Goal: Task Accomplishment & Management: Complete application form

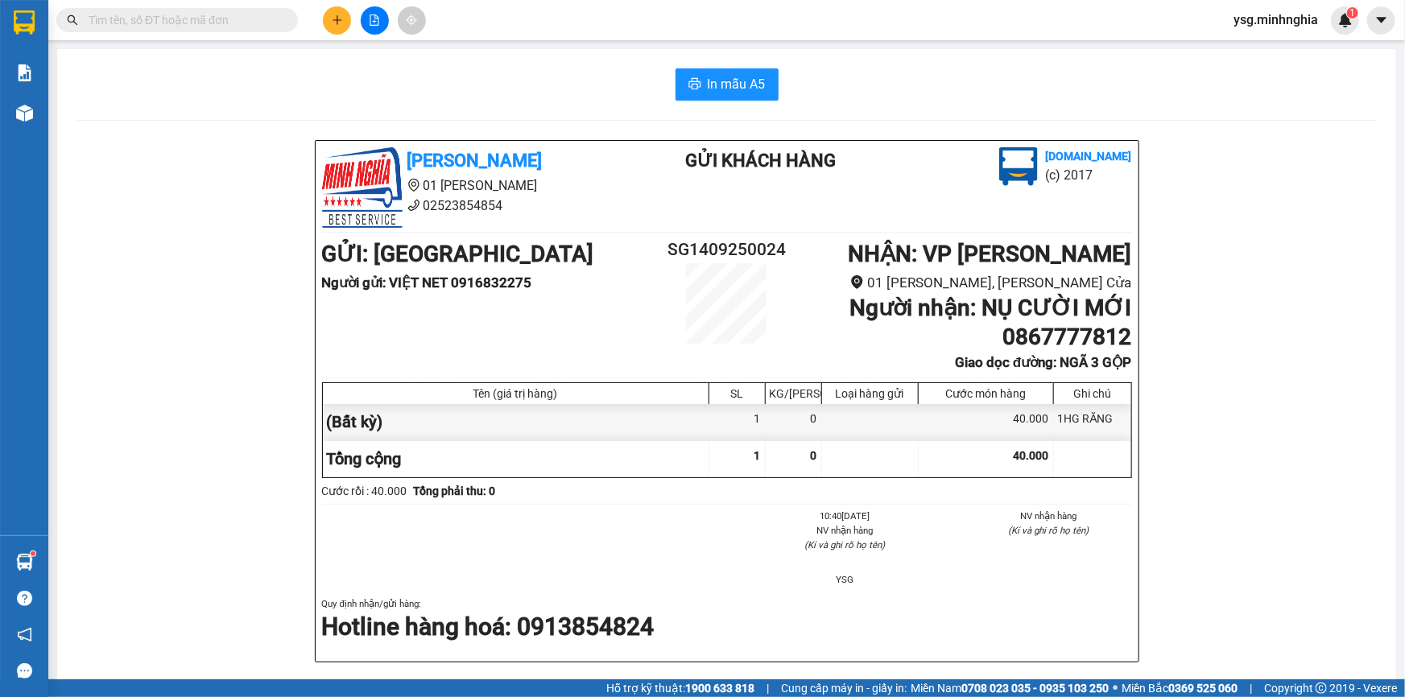
click at [351, 14] on div at bounding box center [374, 20] width 121 height 28
click at [343, 19] on button at bounding box center [337, 20] width 28 height 28
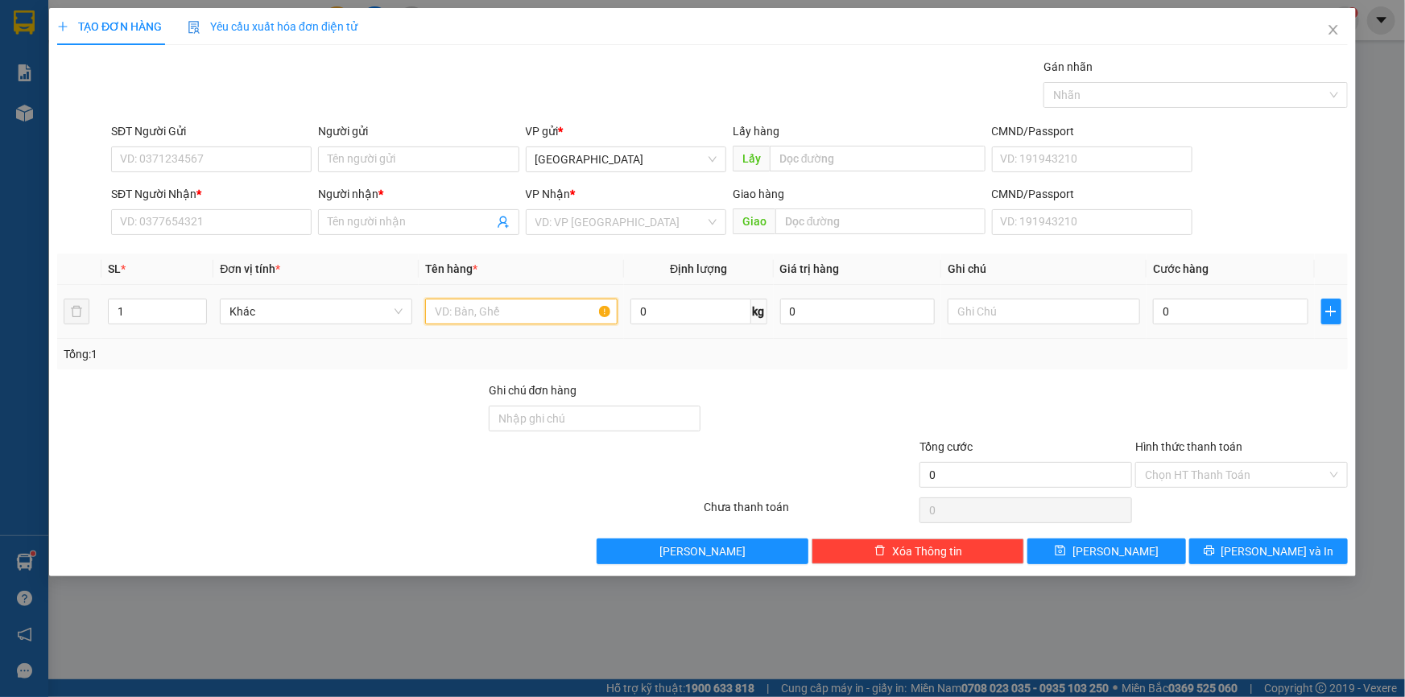
click at [567, 306] on input "text" at bounding box center [521, 312] width 192 height 26
click at [1101, 312] on input "text" at bounding box center [1044, 312] width 192 height 26
paste input "Ì"
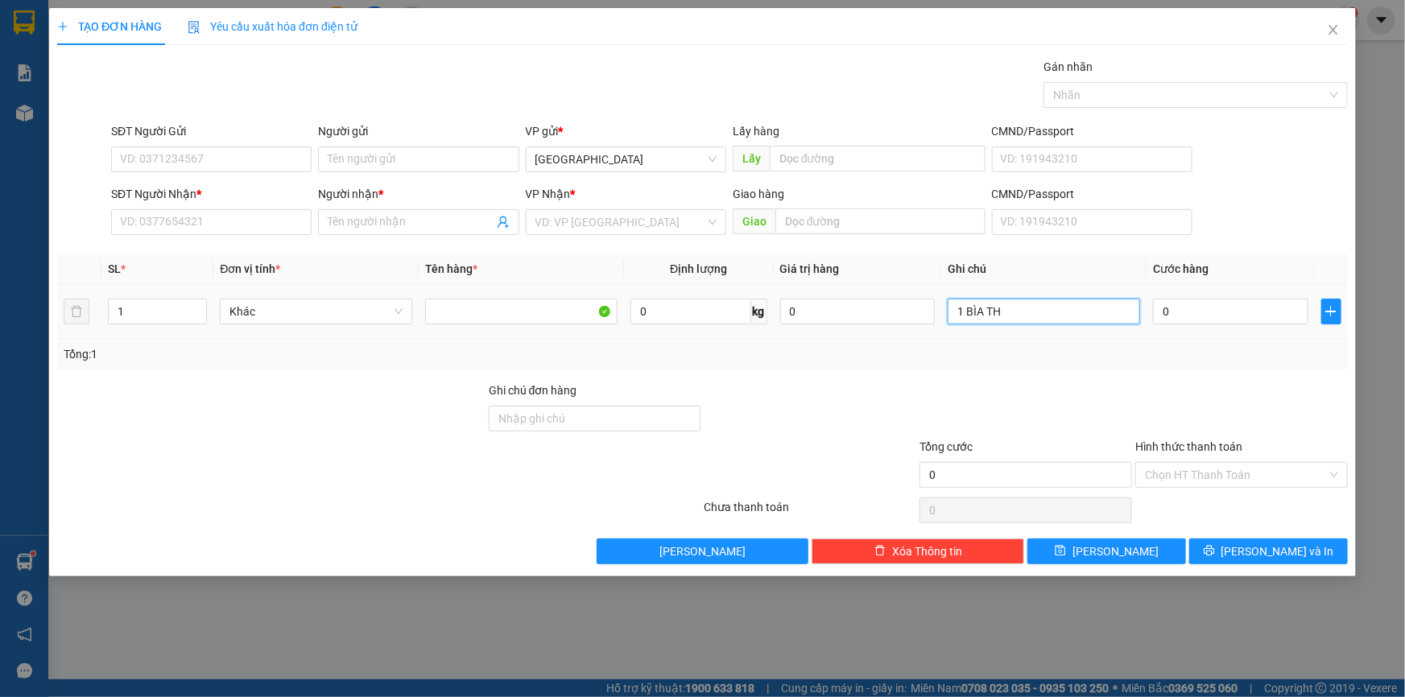
paste input "Ư"
type input "1 BÌA THƯ GT"
click at [1179, 306] on input "0" at bounding box center [1230, 312] width 155 height 26
type input "3"
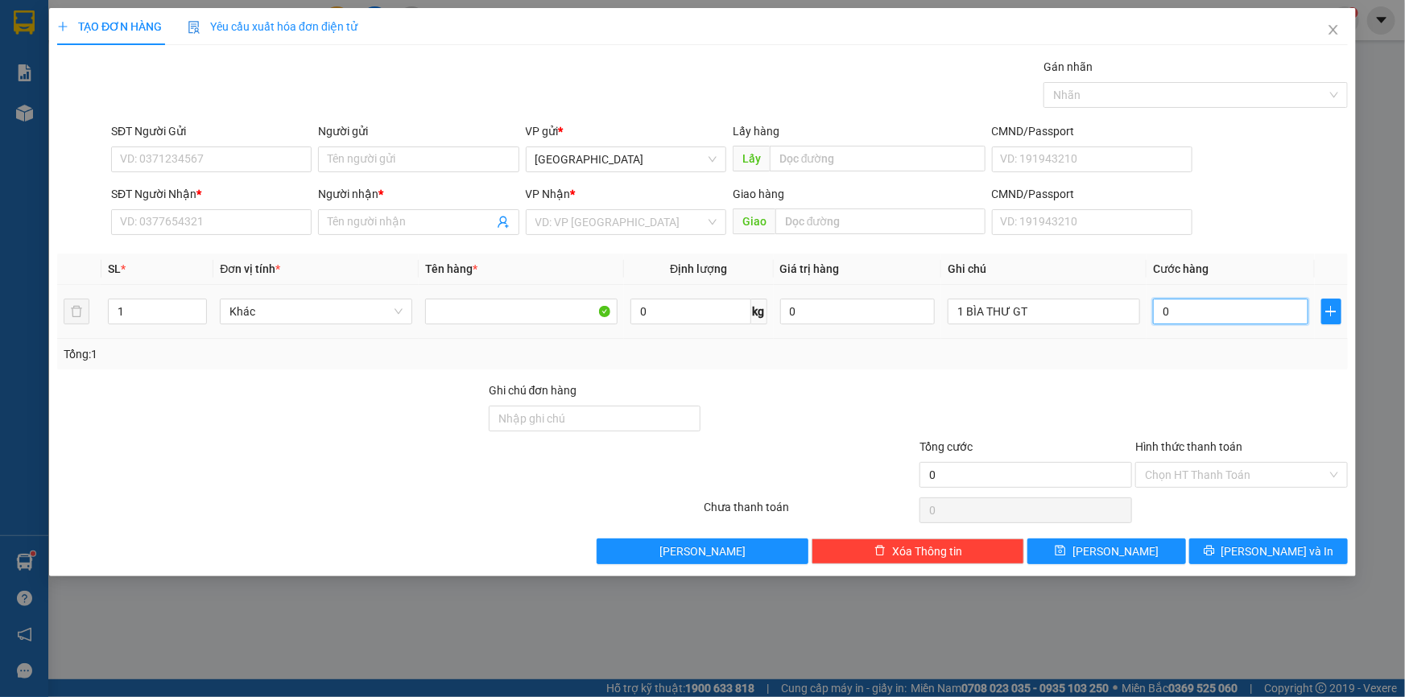
type input "3"
type input "30"
type input "30.000"
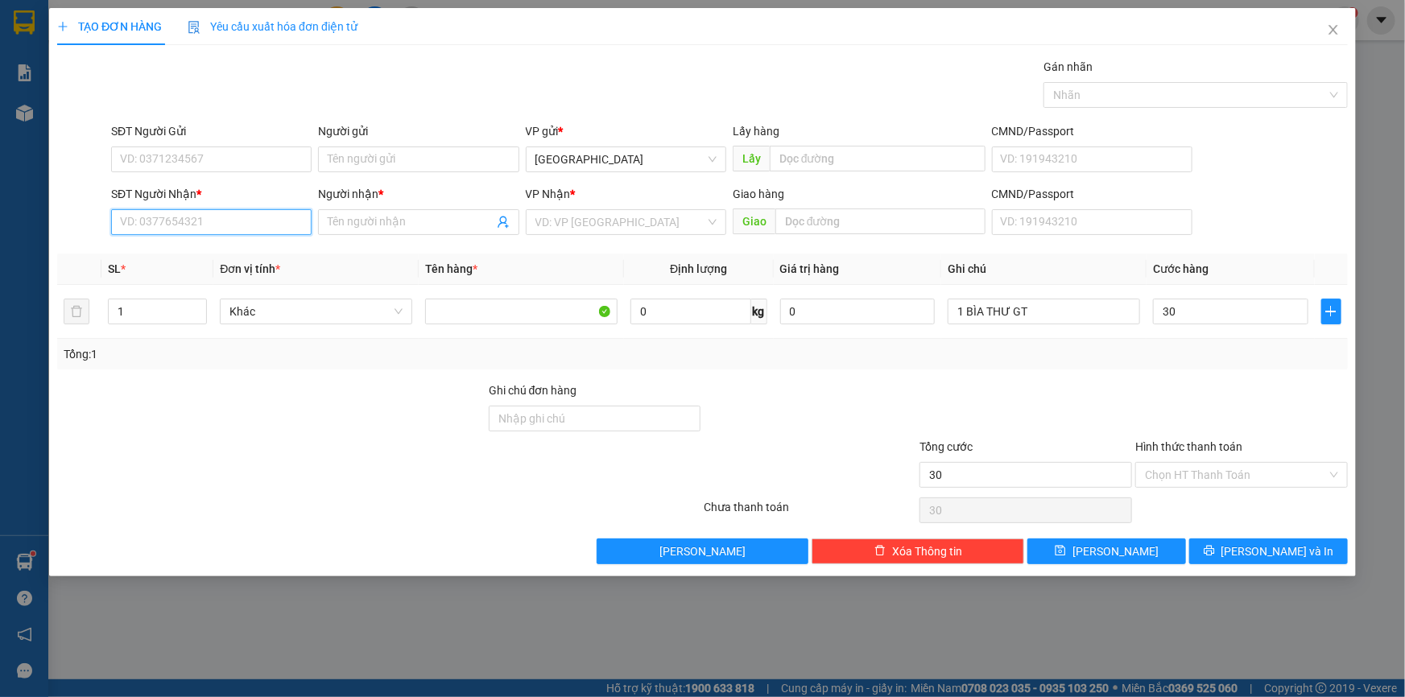
type input "30.000"
click at [214, 211] on input "SĐT Người Nhận *" at bounding box center [211, 222] width 201 height 26
click at [209, 246] on div "0393337334 - [PERSON_NAME]" at bounding box center [211, 255] width 181 height 18
type input "0393337334"
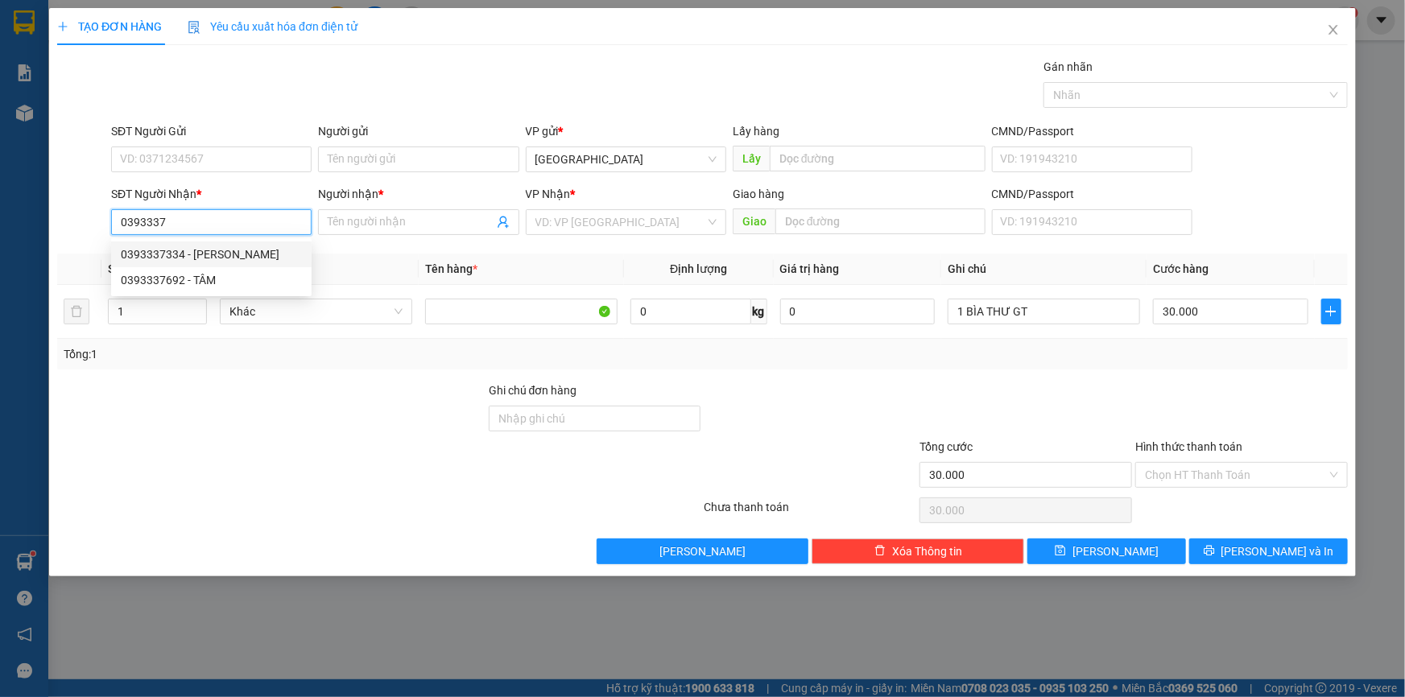
type input "[PERSON_NAME]"
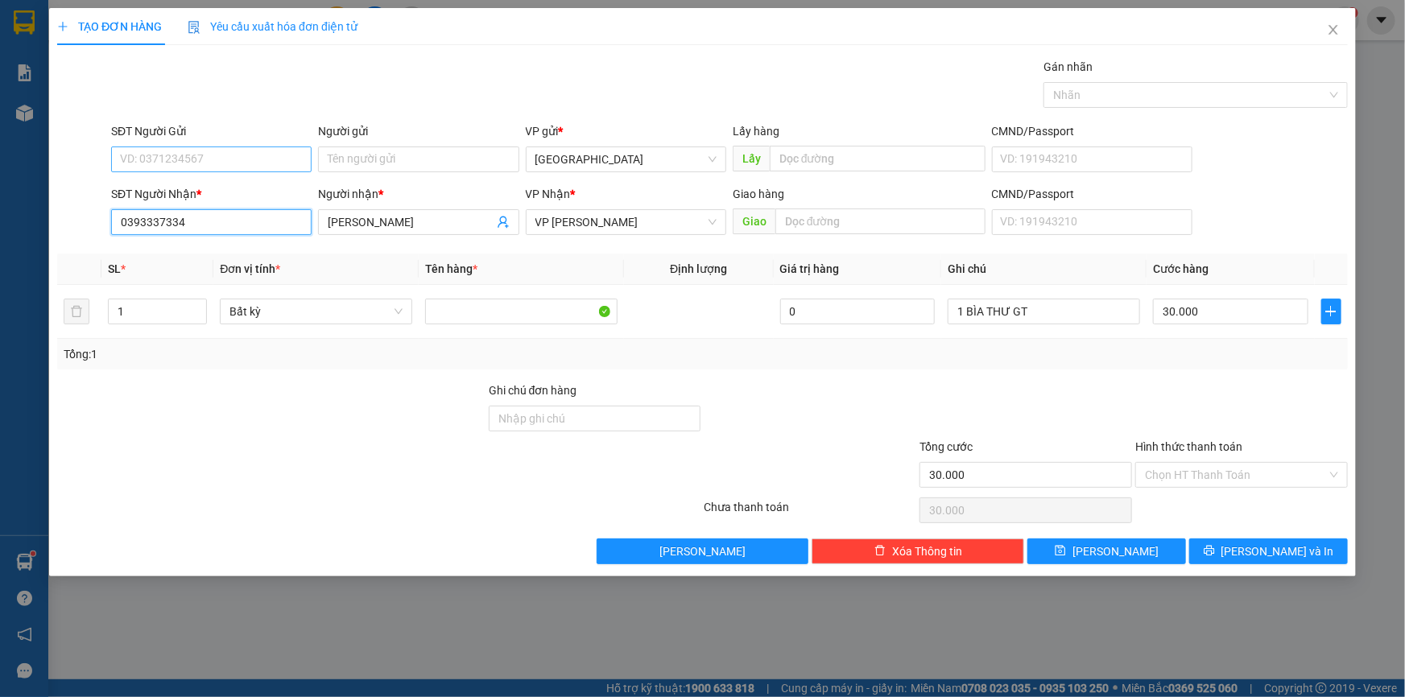
type input "0393337334"
click at [201, 162] on input "SĐT Người Gửi" at bounding box center [211, 160] width 201 height 26
click at [197, 185] on div "0867432694" at bounding box center [211, 192] width 181 height 18
type input "0867432694"
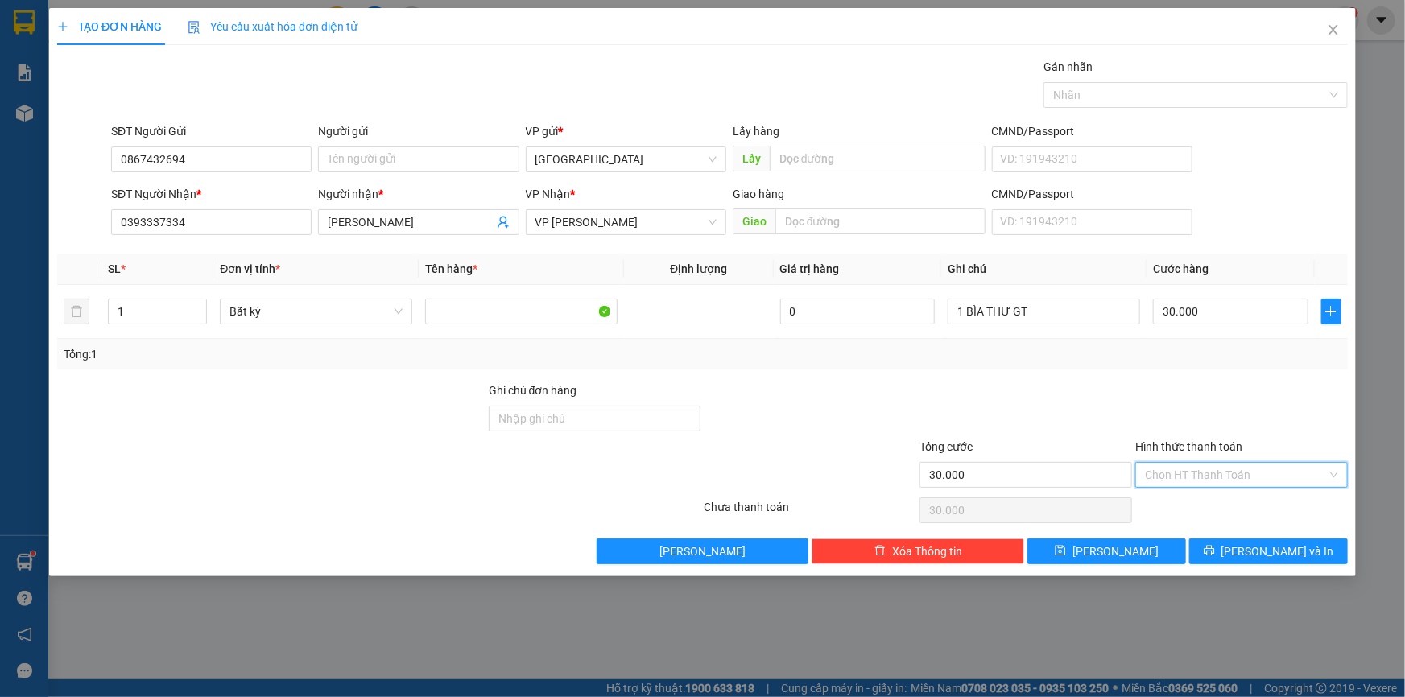
click at [1239, 469] on input "Hình thức thanh toán" at bounding box center [1236, 475] width 182 height 24
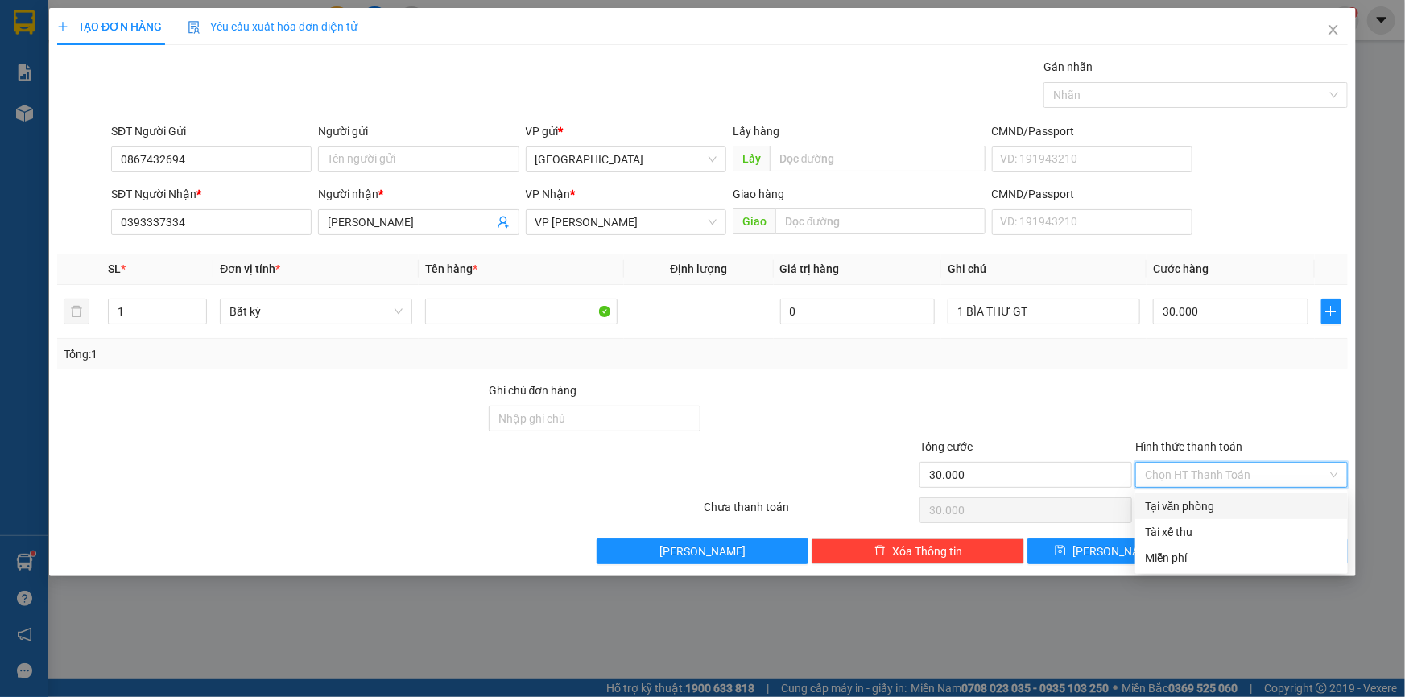
click at [1210, 505] on div "Tại văn phòng" at bounding box center [1241, 507] width 193 height 18
type input "0"
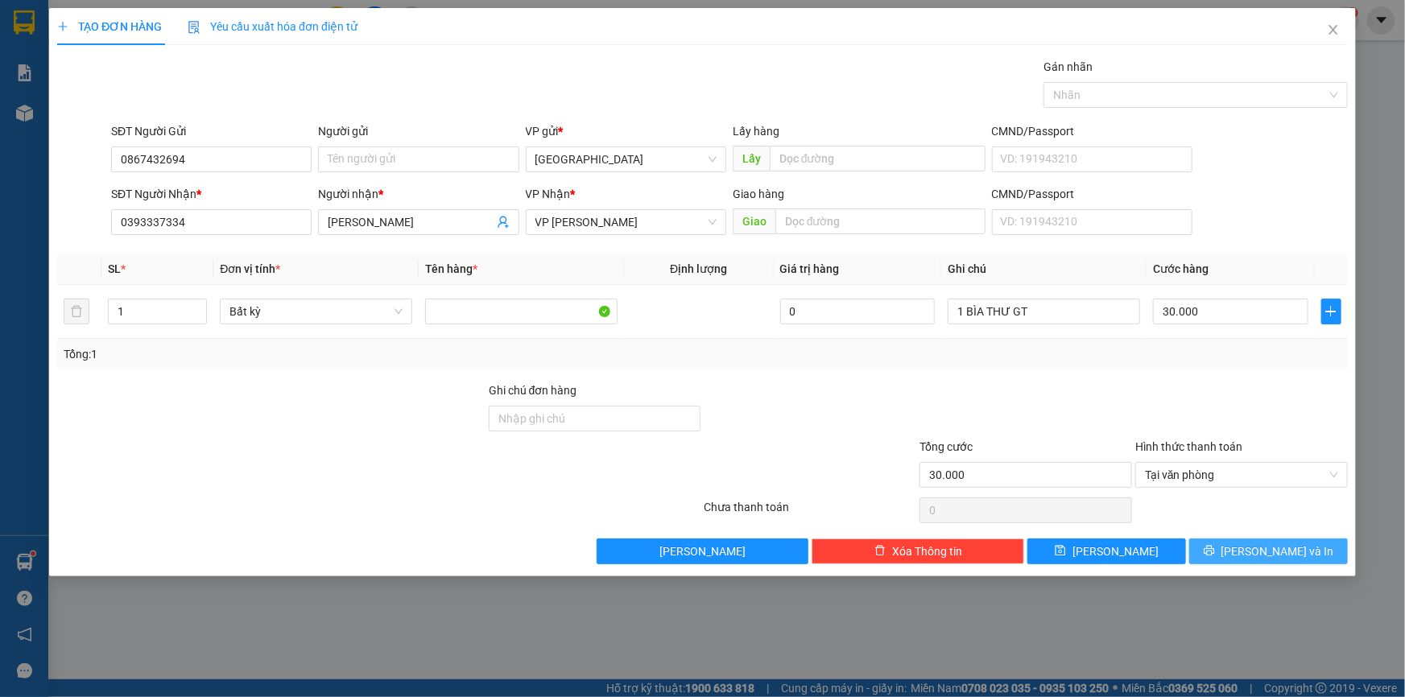
click at [1215, 553] on icon "printer" at bounding box center [1209, 550] width 11 height 11
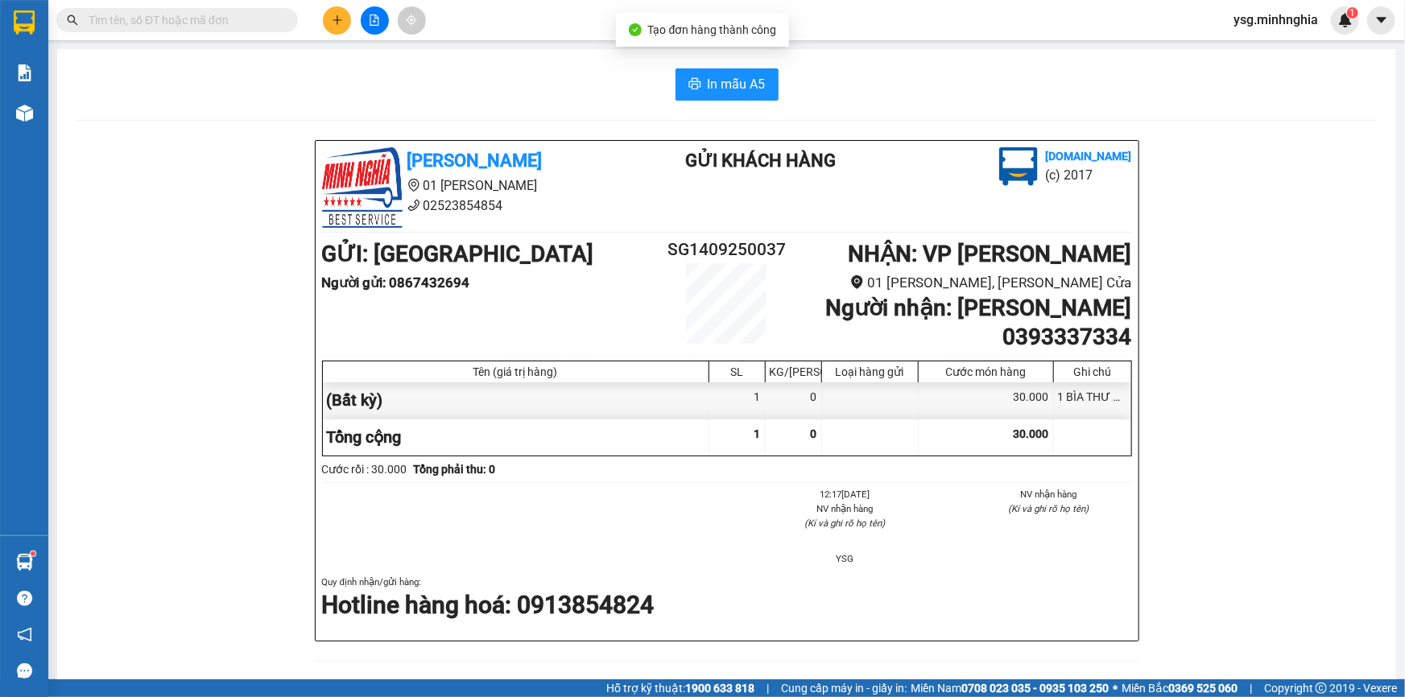
click at [690, 104] on div "In mẫu A5 [PERSON_NAME] 01 Đinh Tiên Hoàng 02523854854 Gửi khách hàng [DOMAIN_N…" at bounding box center [726, 672] width 1339 height 1247
click at [698, 95] on button "In mẫu A5" at bounding box center [727, 84] width 103 height 32
click at [330, 17] on button at bounding box center [337, 20] width 28 height 28
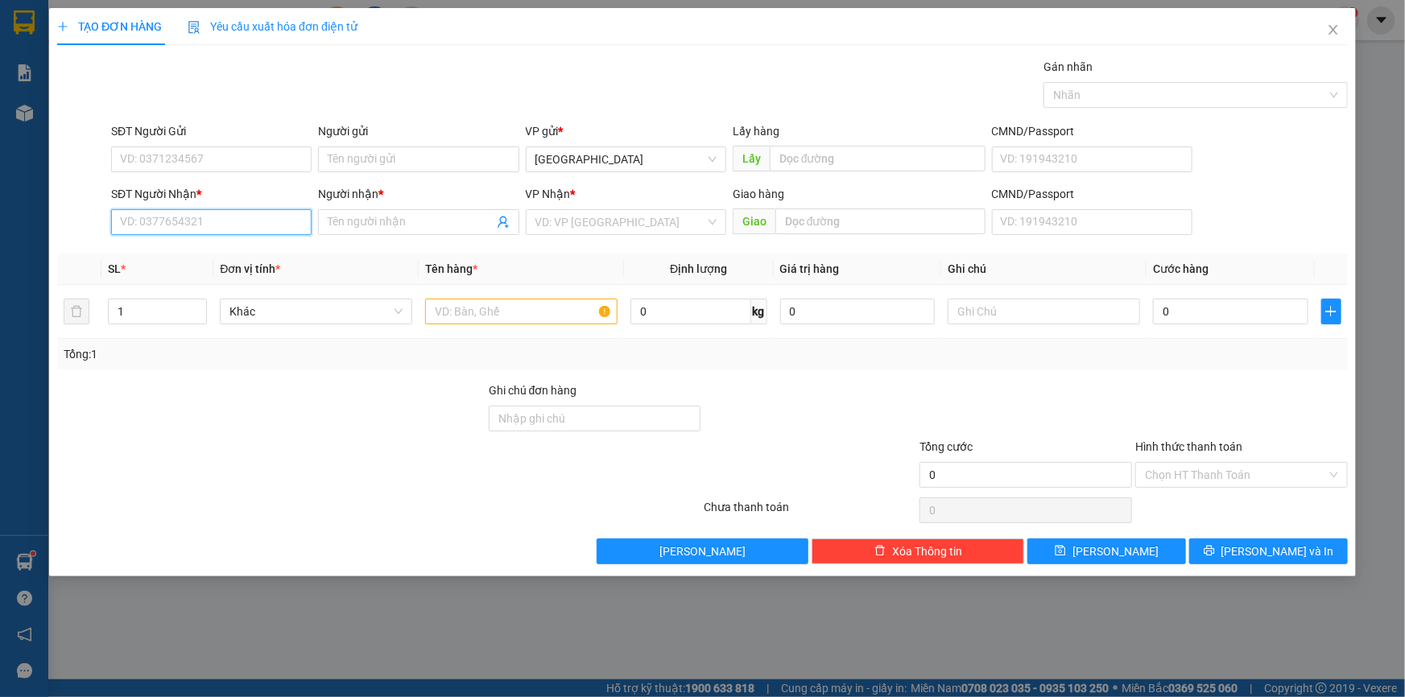
click at [240, 224] on input "SĐT Người Nhận *" at bounding box center [211, 222] width 201 height 26
drag, startPoint x: 427, startPoint y: 325, endPoint x: 444, endPoint y: 312, distance: 21.3
click at [428, 324] on div at bounding box center [521, 312] width 192 height 32
click at [447, 312] on input "text" at bounding box center [521, 312] width 192 height 26
click at [286, 222] on input "SĐT Người Nhận *" at bounding box center [211, 222] width 201 height 26
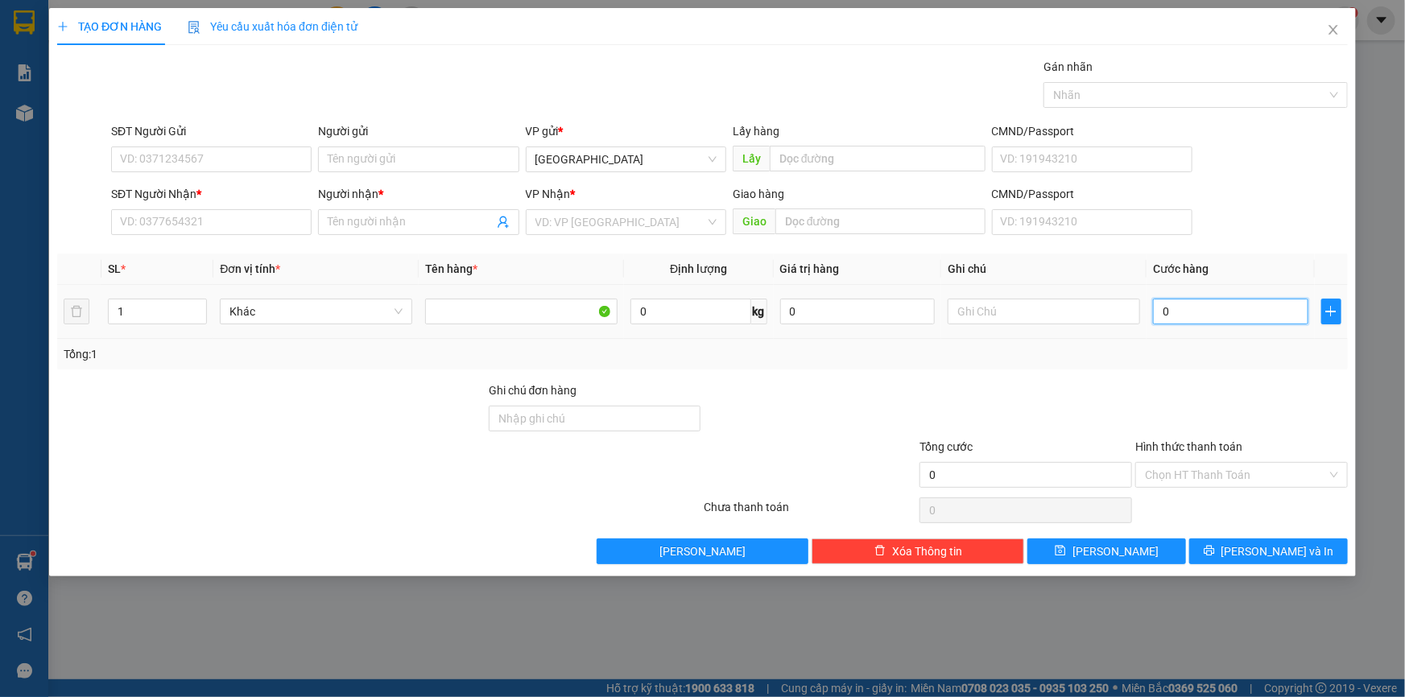
click at [1180, 308] on input "0" at bounding box center [1230, 312] width 155 height 26
type input "03"
type input "3"
type input "030"
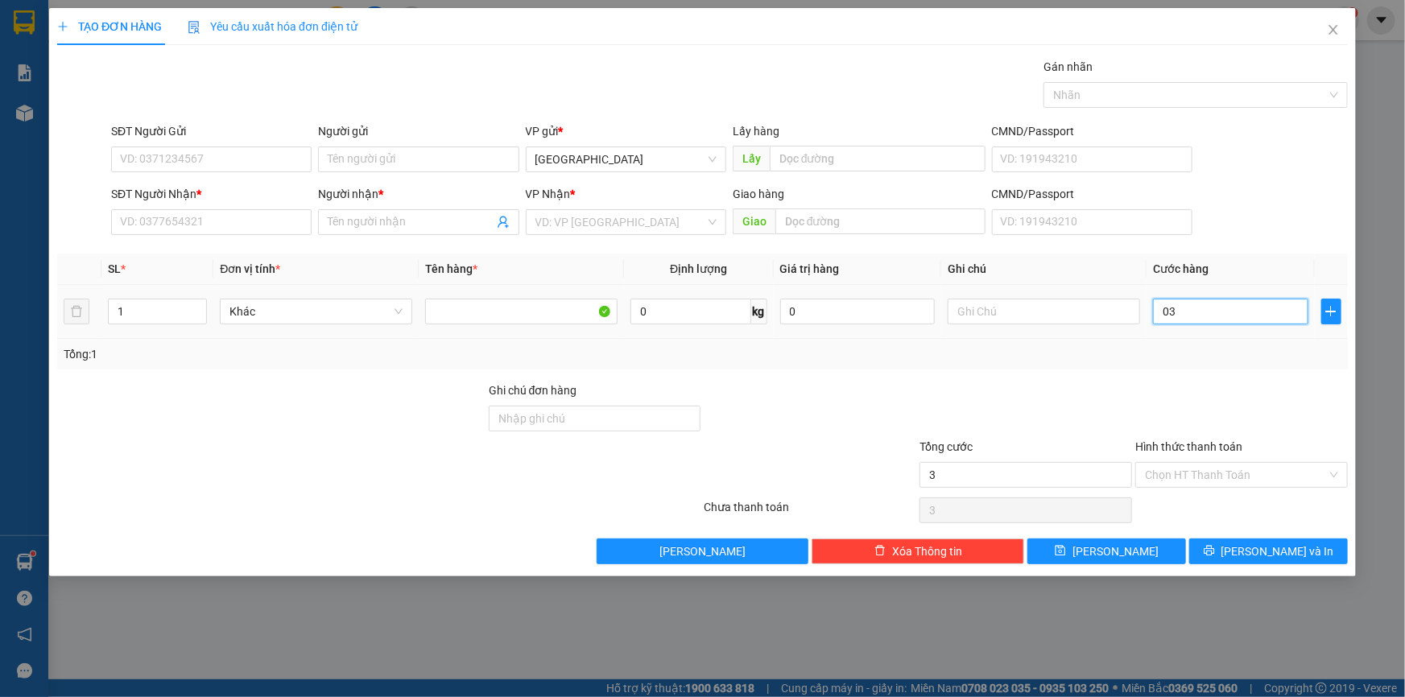
type input "30"
type input "30.000"
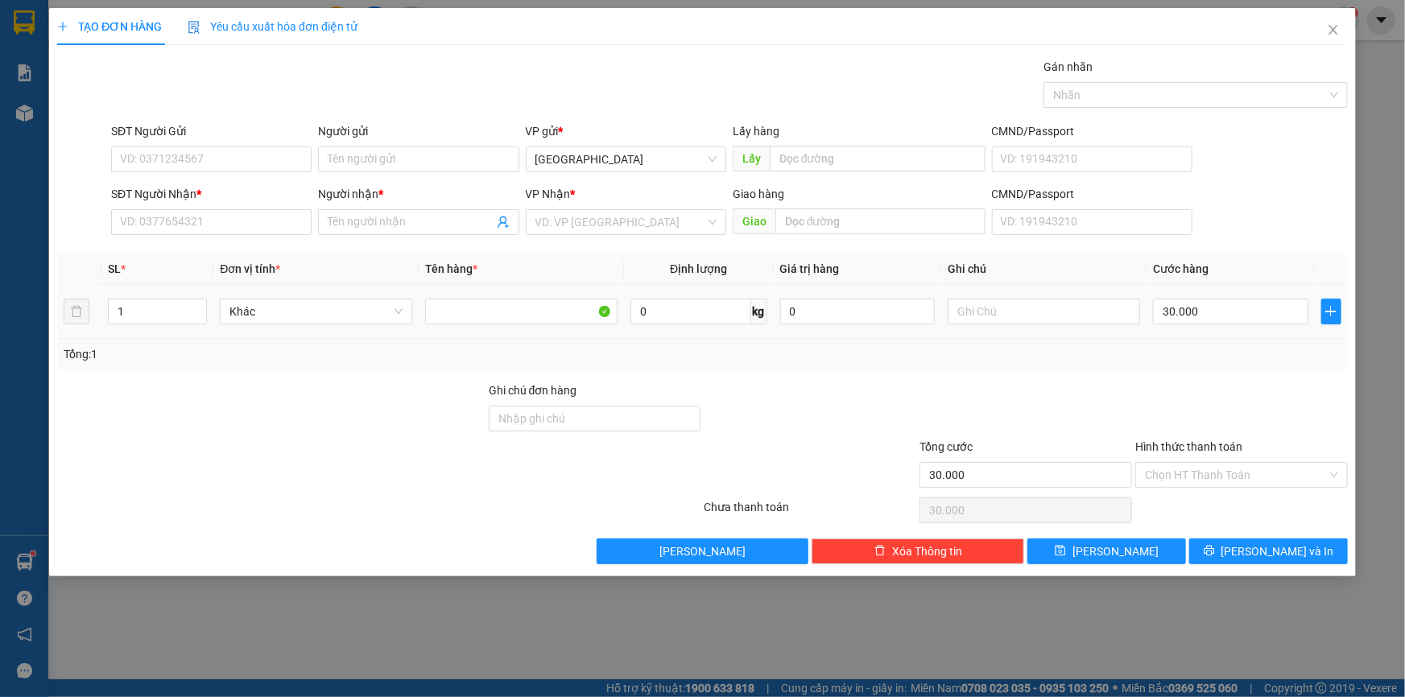
drag, startPoint x: 1071, startPoint y: 325, endPoint x: 1077, endPoint y: 294, distance: 31.3
click at [1071, 323] on div at bounding box center [1044, 312] width 192 height 32
click at [1077, 294] on td at bounding box center [1043, 312] width 205 height 54
click at [1071, 308] on input "text" at bounding box center [1044, 312] width 192 height 26
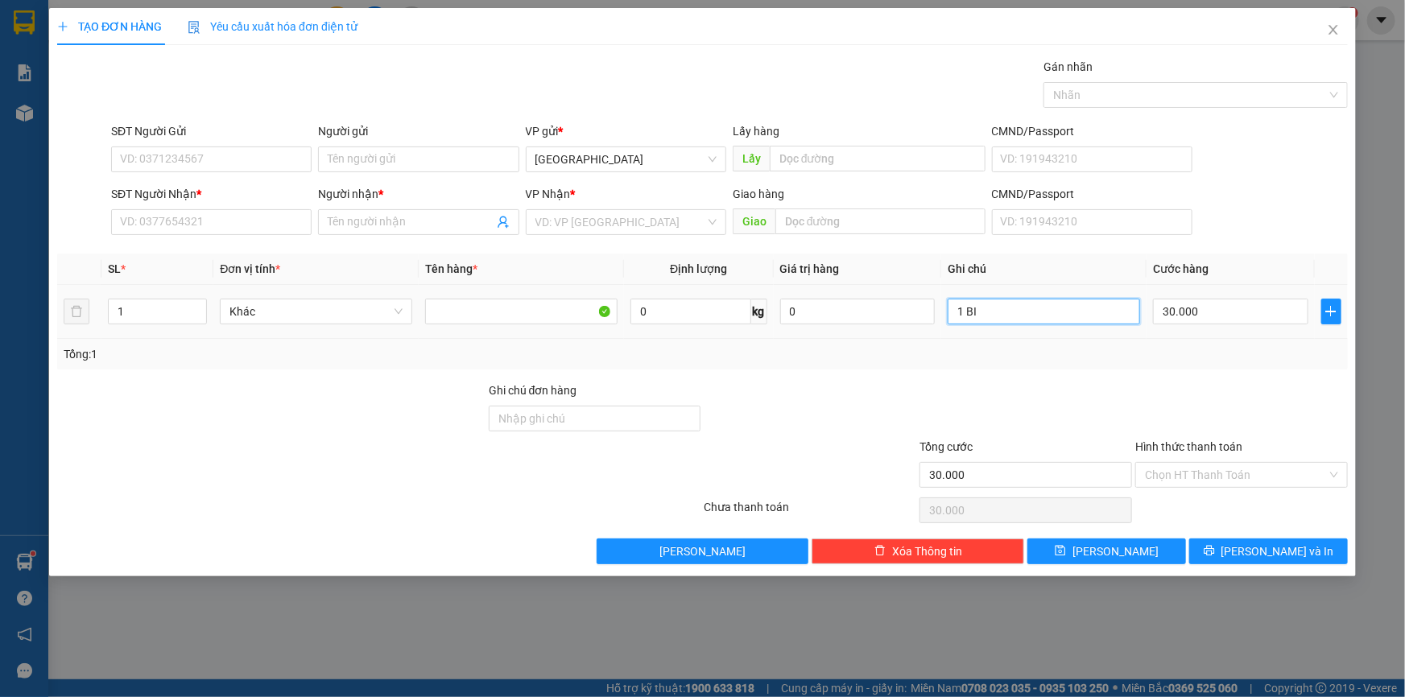
paste input "Ì"
paste input "Ụ"
paste input "Ự"
type input "1 BÌA NHỰA GT"
click at [208, 220] on input "SĐT Người Nhận *" at bounding box center [211, 222] width 201 height 26
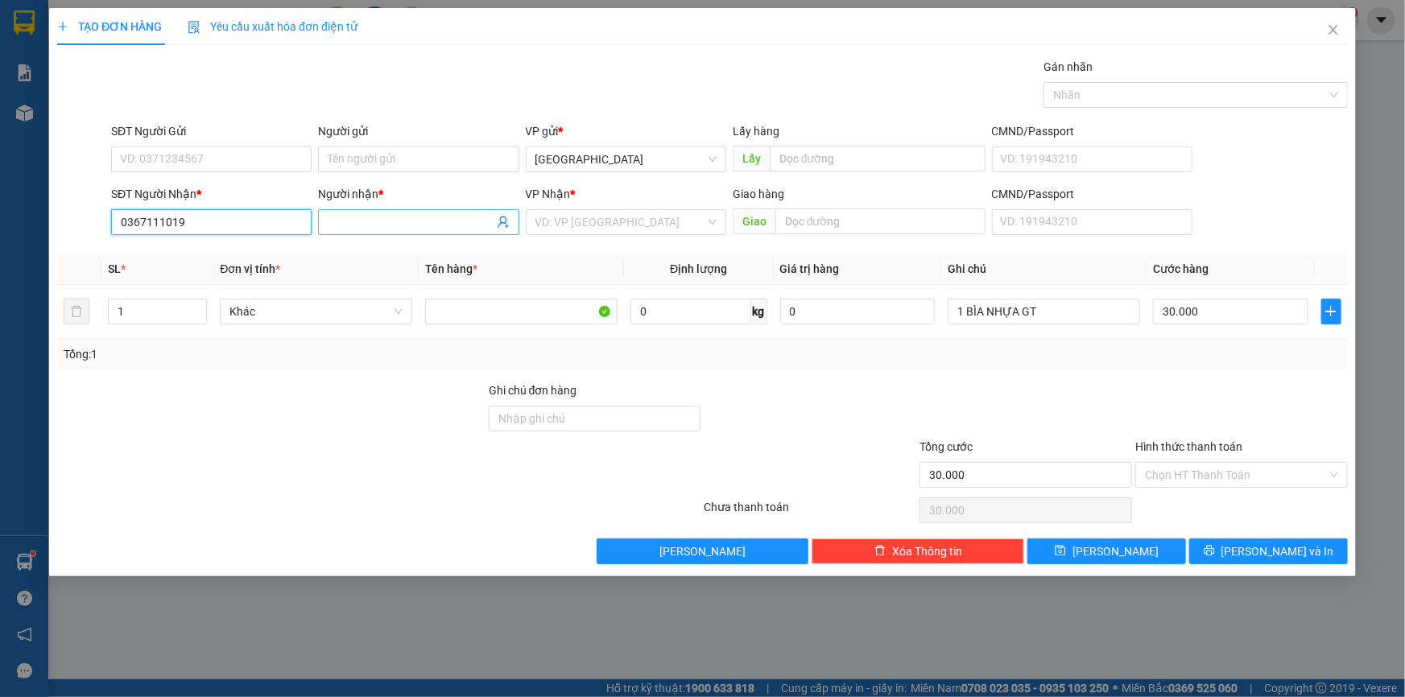
type input "0367111019"
click at [362, 225] on input "Người nhận *" at bounding box center [410, 222] width 165 height 18
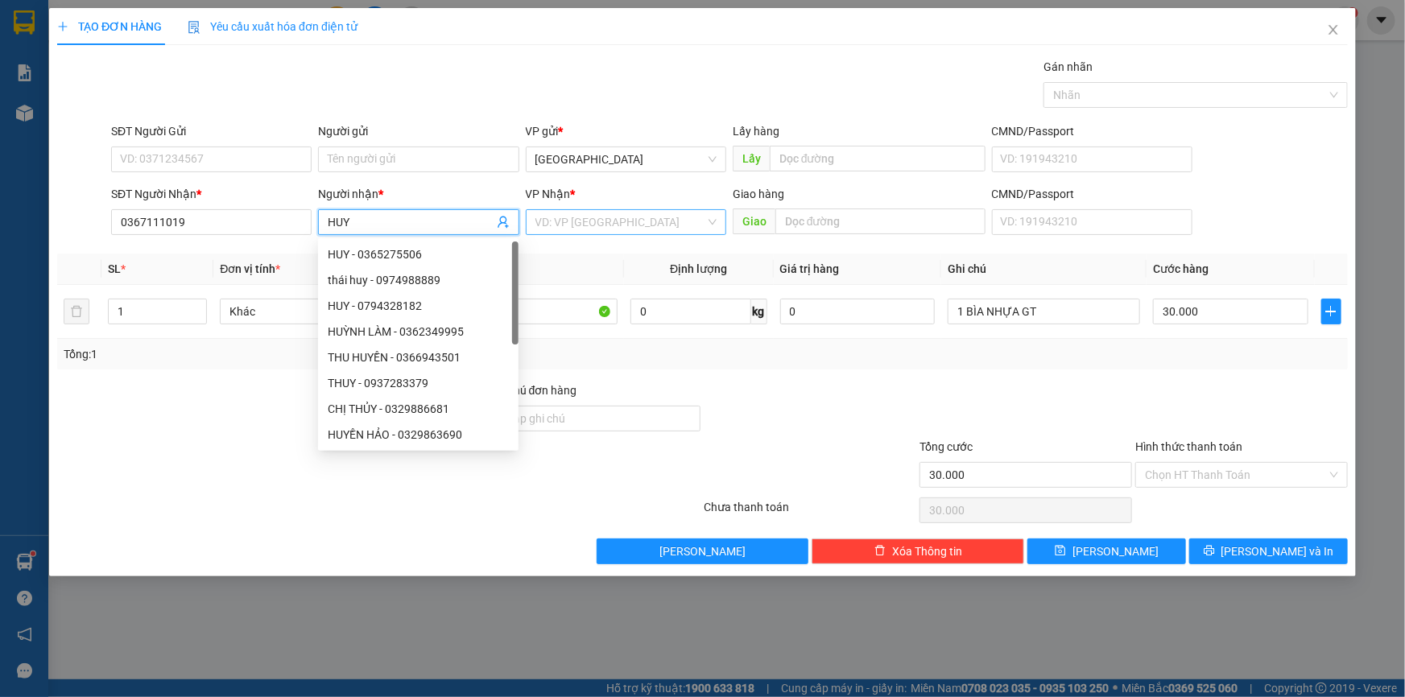
type input "HUY"
click at [615, 223] on input "search" at bounding box center [620, 222] width 170 height 24
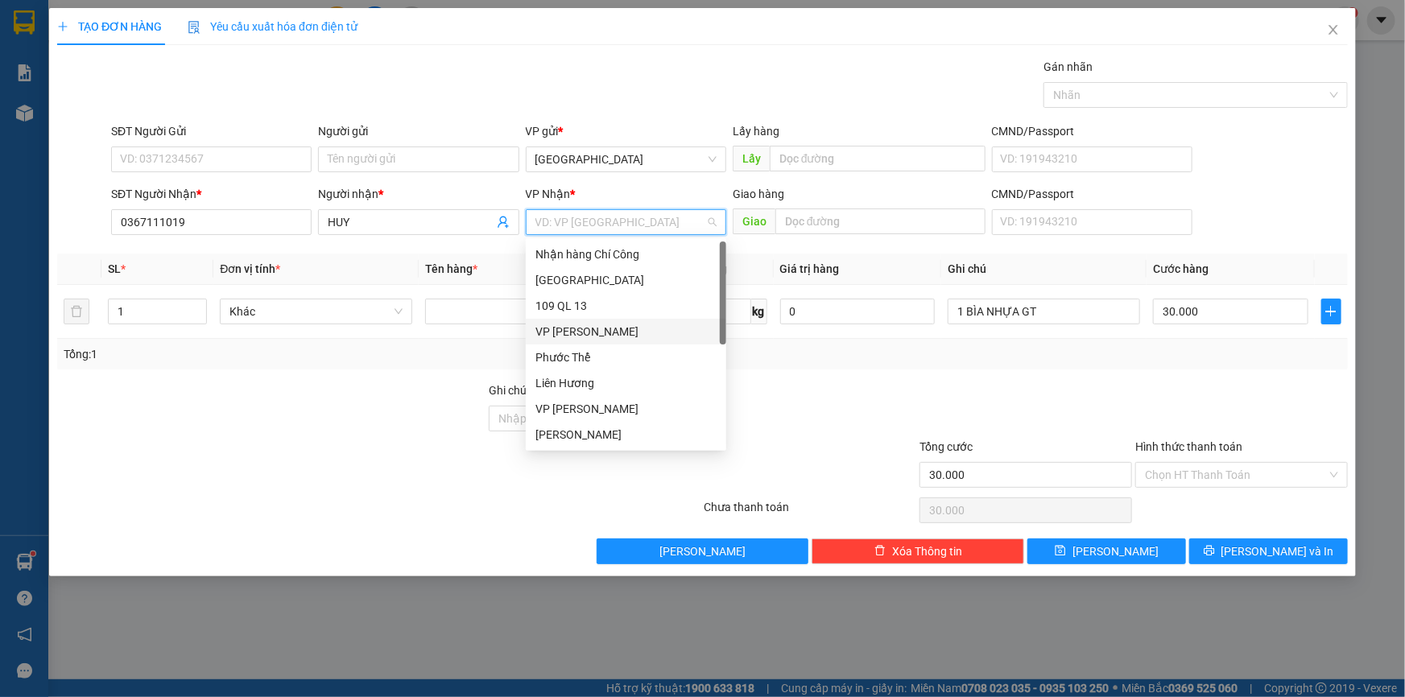
click at [623, 330] on div "VP [PERSON_NAME]" at bounding box center [625, 332] width 181 height 18
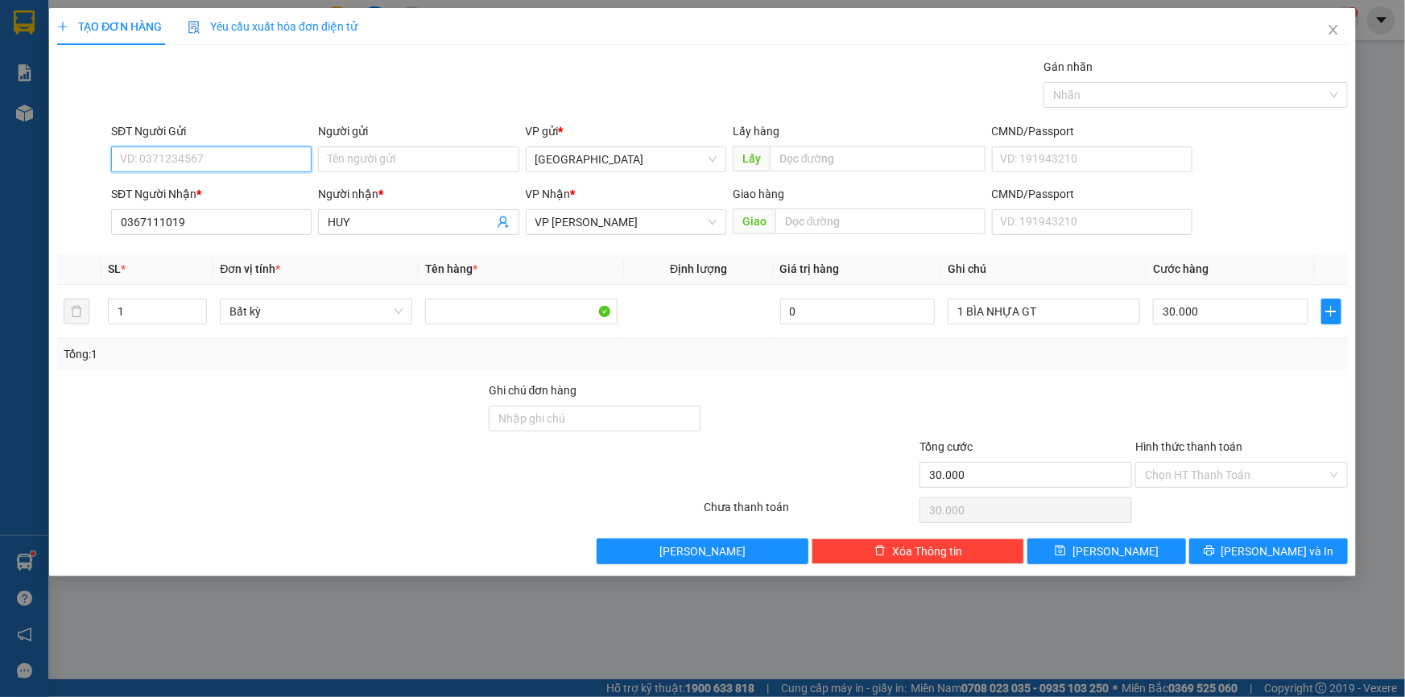
click at [280, 162] on input "SĐT Người Gửi" at bounding box center [211, 160] width 201 height 26
click at [262, 159] on input "SĐT Người Gửi" at bounding box center [211, 160] width 201 height 26
type input "0889747165"
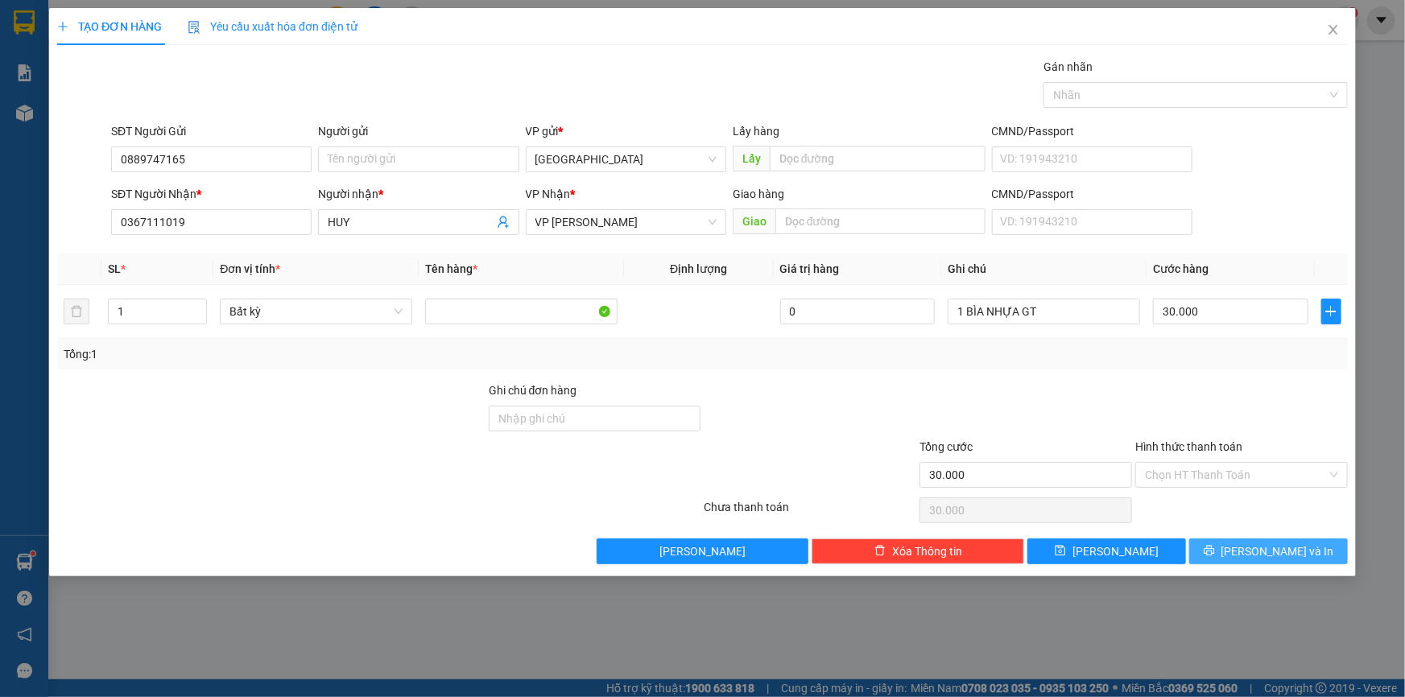
click at [1279, 549] on span "[PERSON_NAME] và In" at bounding box center [1278, 552] width 113 height 18
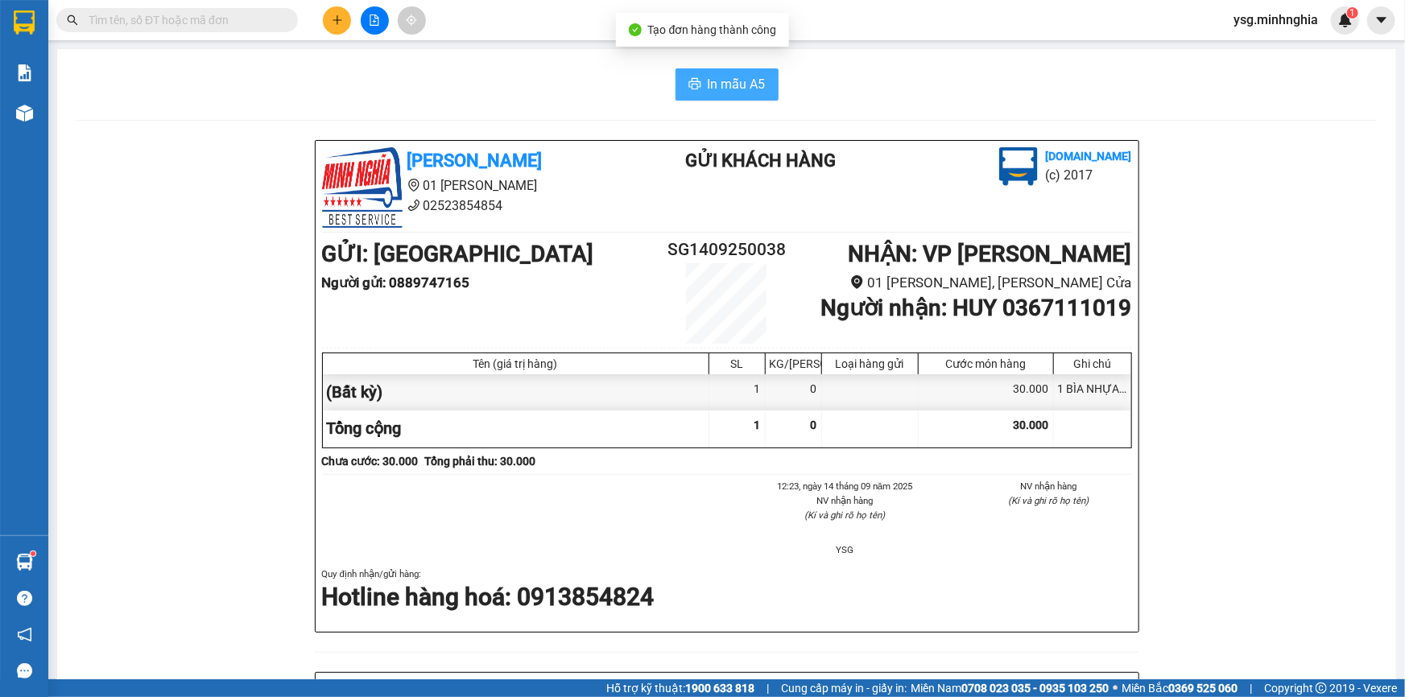
click at [676, 69] on button "In mẫu A5" at bounding box center [727, 84] width 103 height 32
